Goal: Task Accomplishment & Management: Use online tool/utility

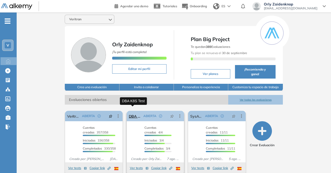
click at [134, 112] on link "DBA K8S Test" at bounding box center [135, 116] width 13 height 10
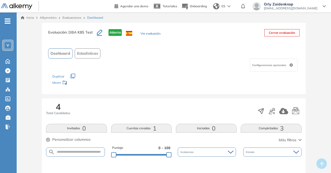
click at [273, 113] on icon "button" at bounding box center [274, 113] width 2 height 2
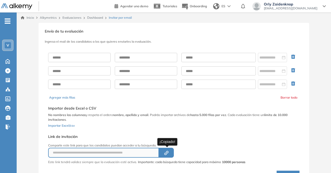
click at [167, 154] on icon "button" at bounding box center [166, 153] width 3 height 3
